Goal: Task Accomplishment & Management: Use online tool/utility

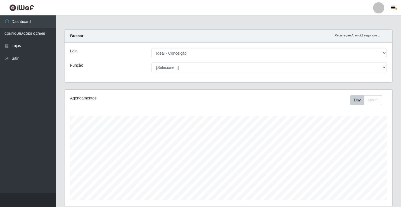
select select "231"
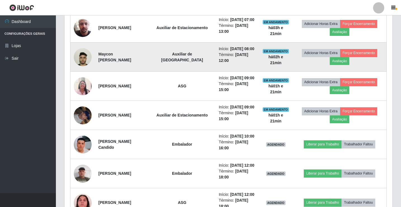
scroll to position [289, 0]
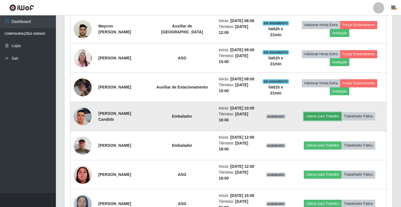
click at [327, 115] on button "Liberar para Trabalho" at bounding box center [323, 116] width 38 height 8
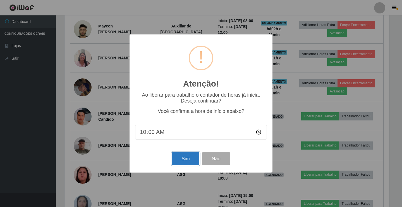
click at [182, 159] on button "Sim" at bounding box center [185, 158] width 27 height 13
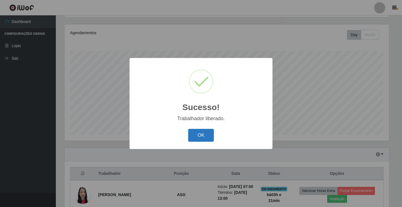
click at [204, 137] on button "OK" at bounding box center [201, 135] width 26 height 13
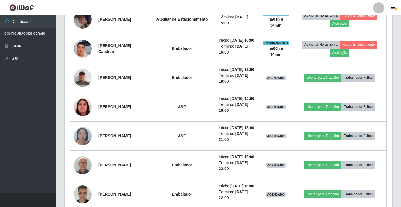
scroll to position [304, 0]
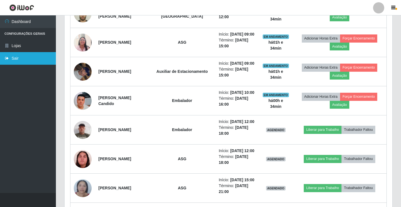
click at [15, 59] on link "Sair" at bounding box center [28, 58] width 56 height 13
